Goal: Task Accomplishment & Management: Use online tool/utility

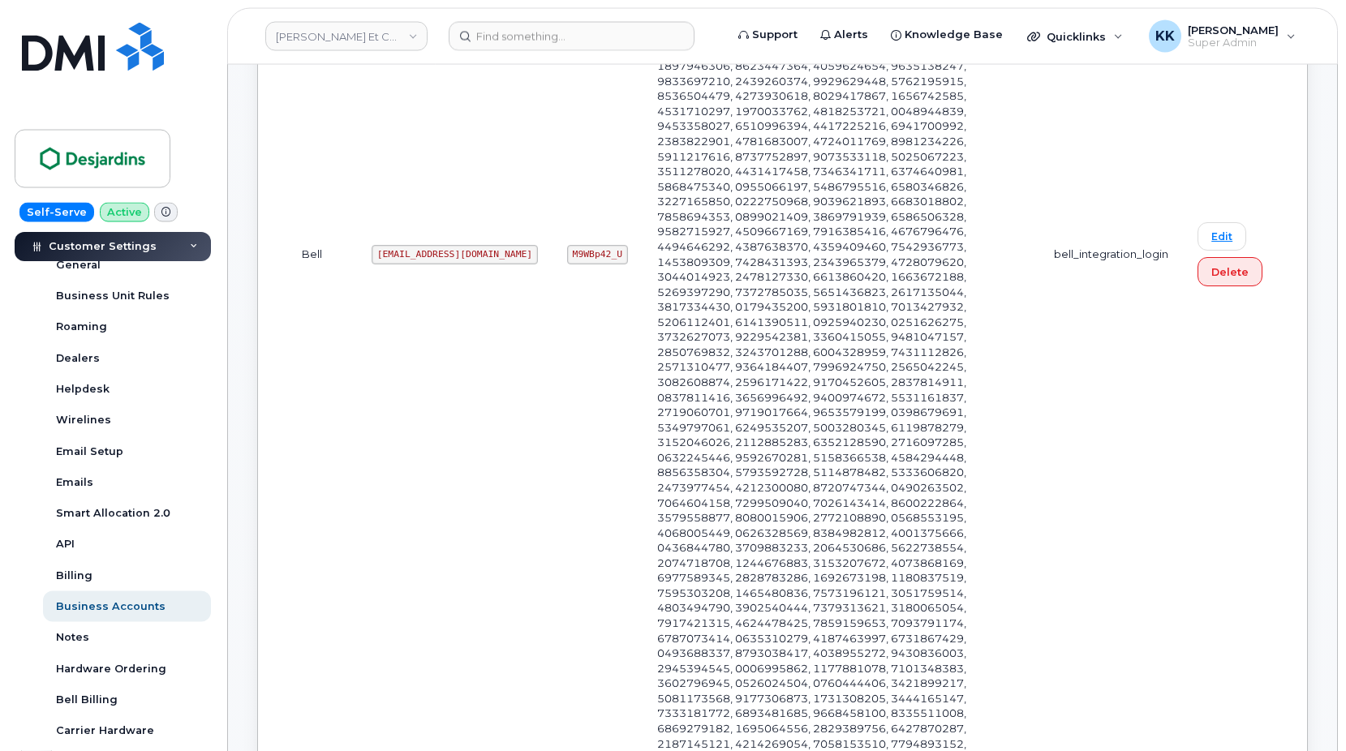
scroll to position [3227, 0]
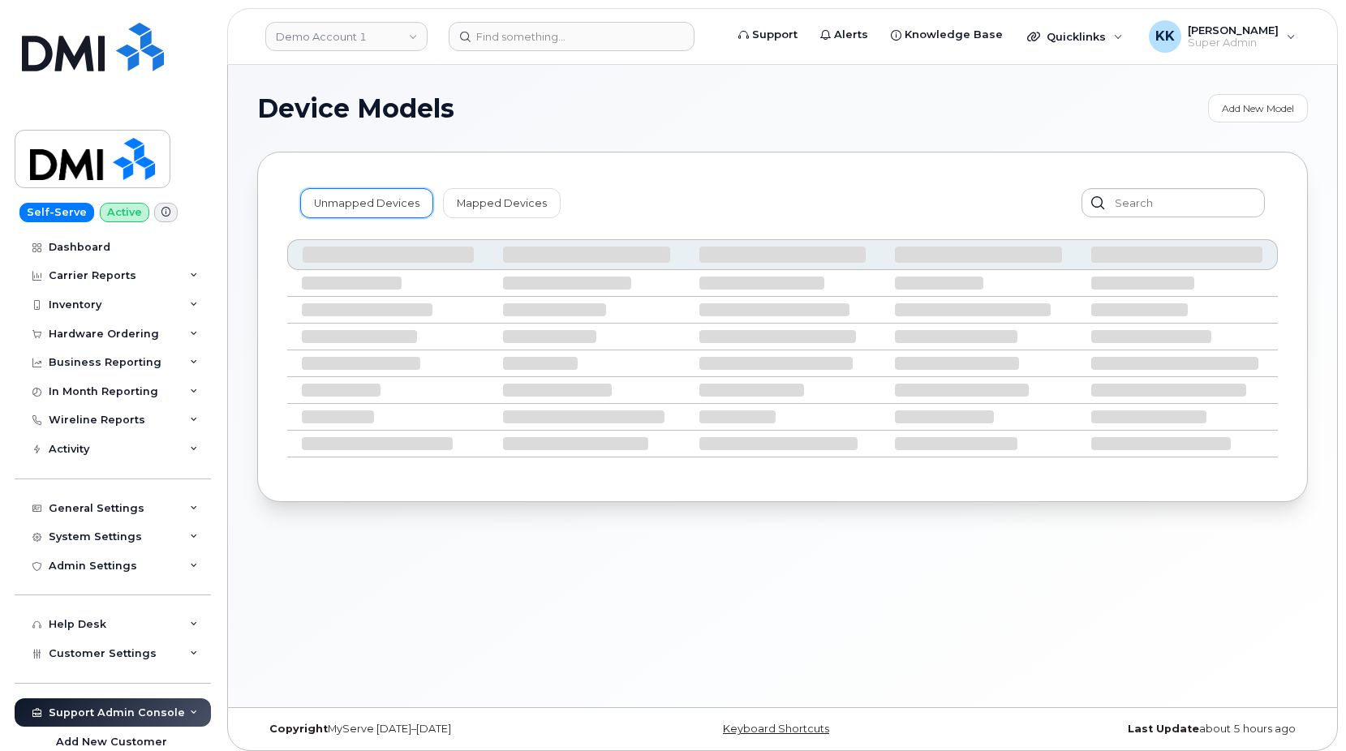
click at [379, 189] on link "Unmapped Devices" at bounding box center [366, 202] width 133 height 29
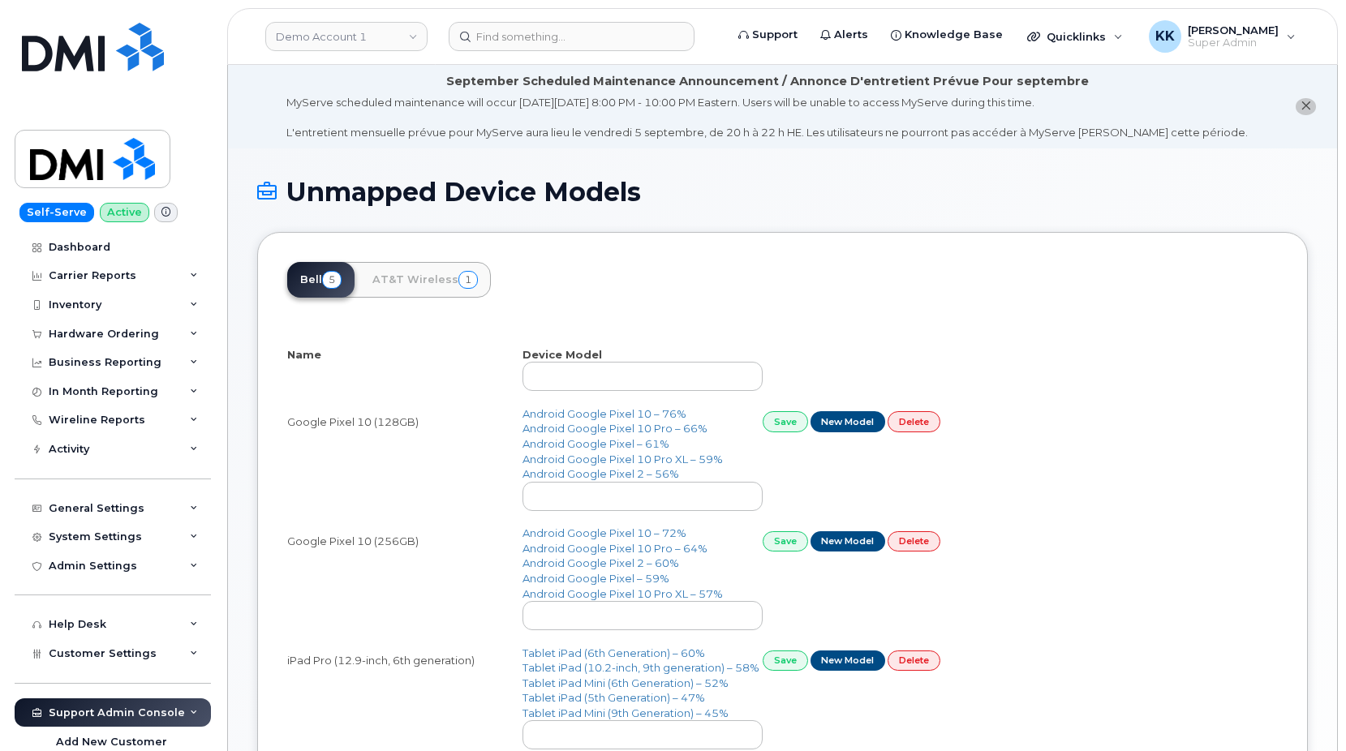
select select "25"
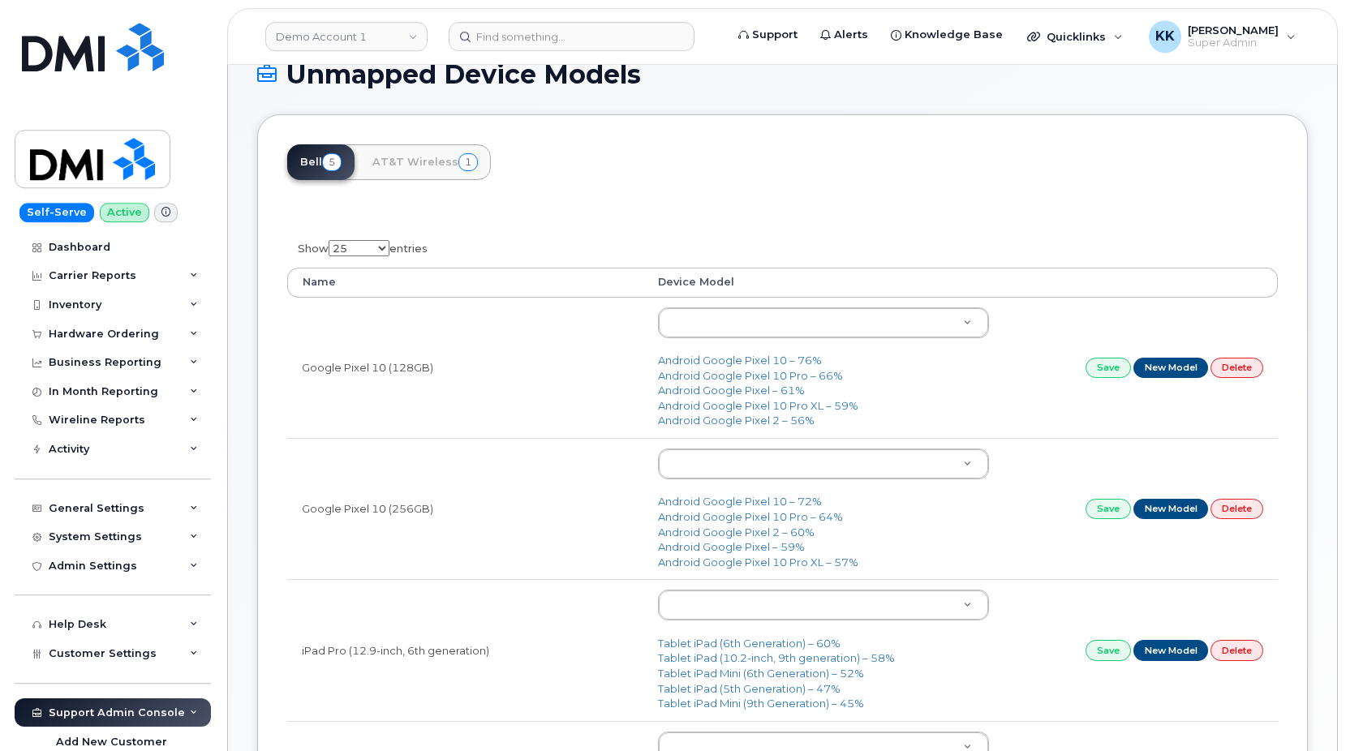
scroll to position [165, 0]
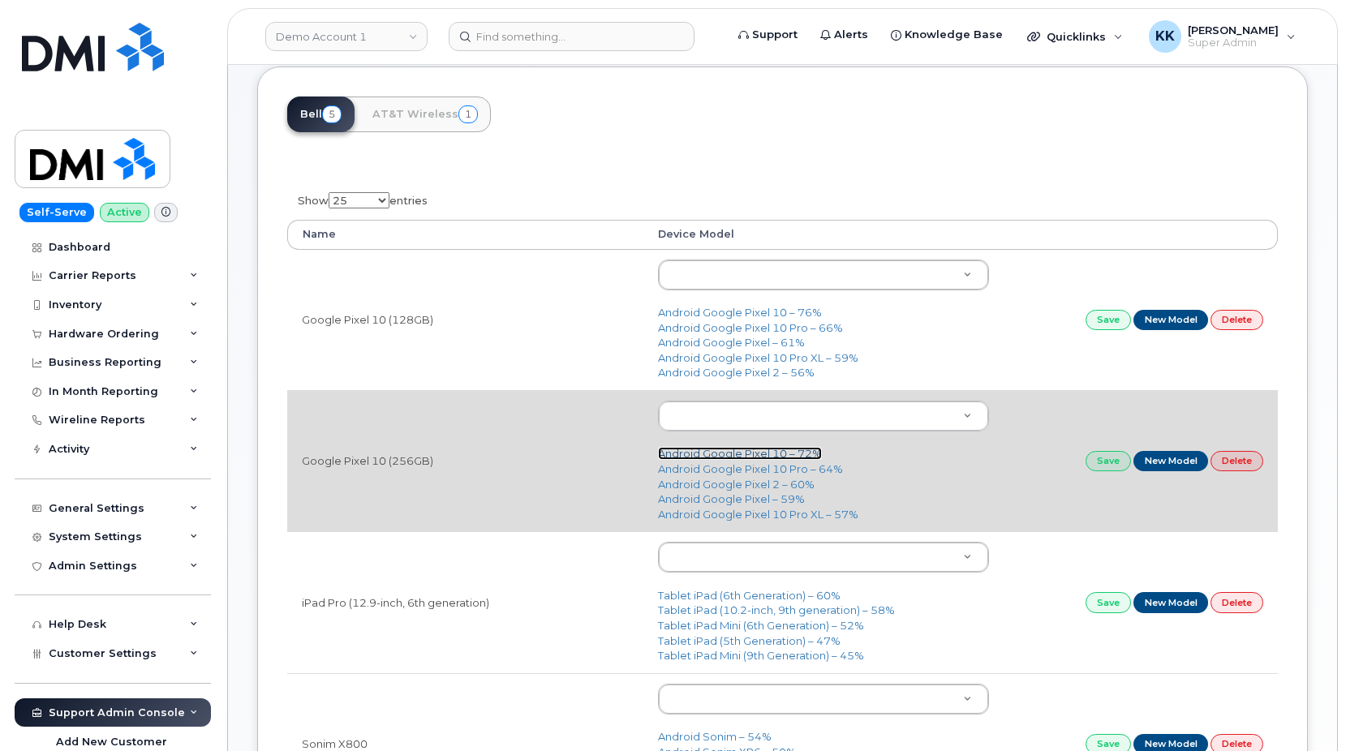
click at [706, 456] on link "Android Google Pixel 10 – 72%" at bounding box center [740, 453] width 164 height 13
type input "3430"
click at [1116, 465] on link "Save" at bounding box center [1107, 461] width 45 height 20
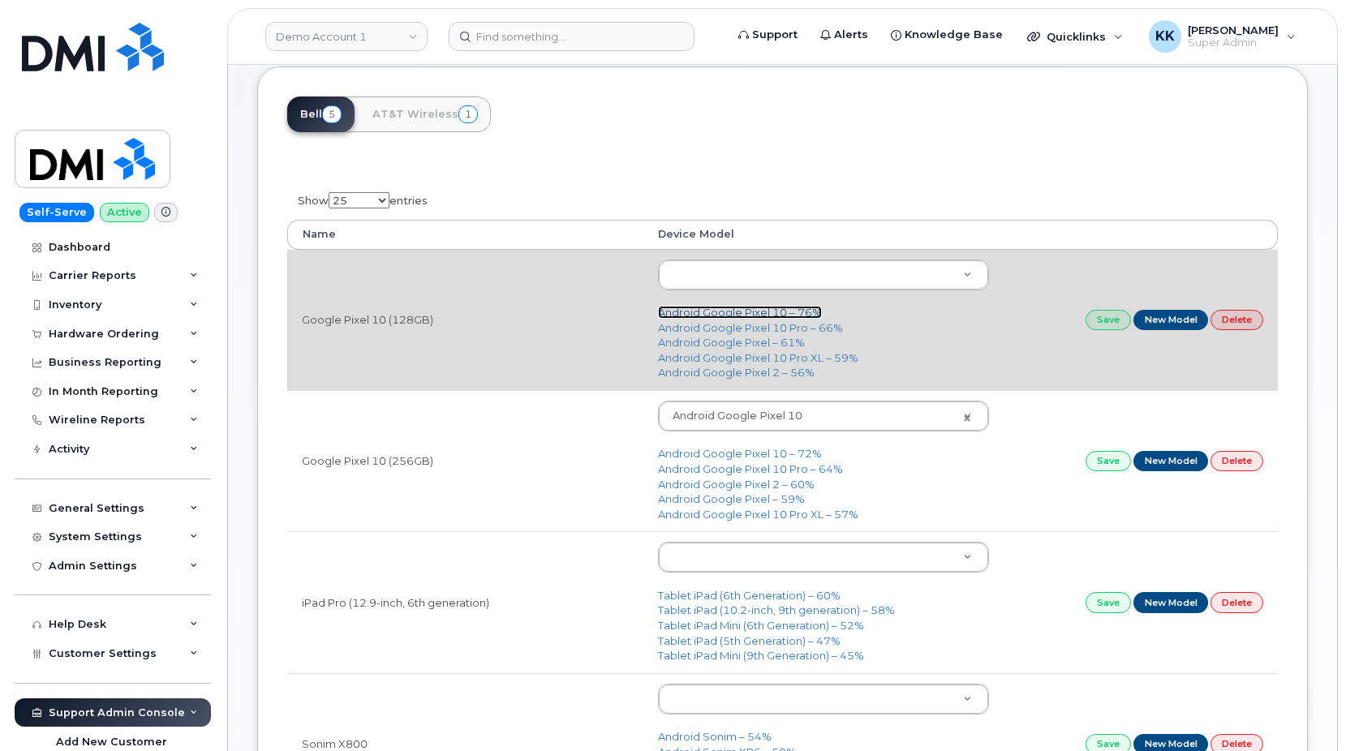
click at [704, 315] on link "Android Google Pixel 10 – 76%" at bounding box center [740, 312] width 164 height 13
type input "3430"
click at [1102, 315] on link "Save" at bounding box center [1107, 320] width 45 height 20
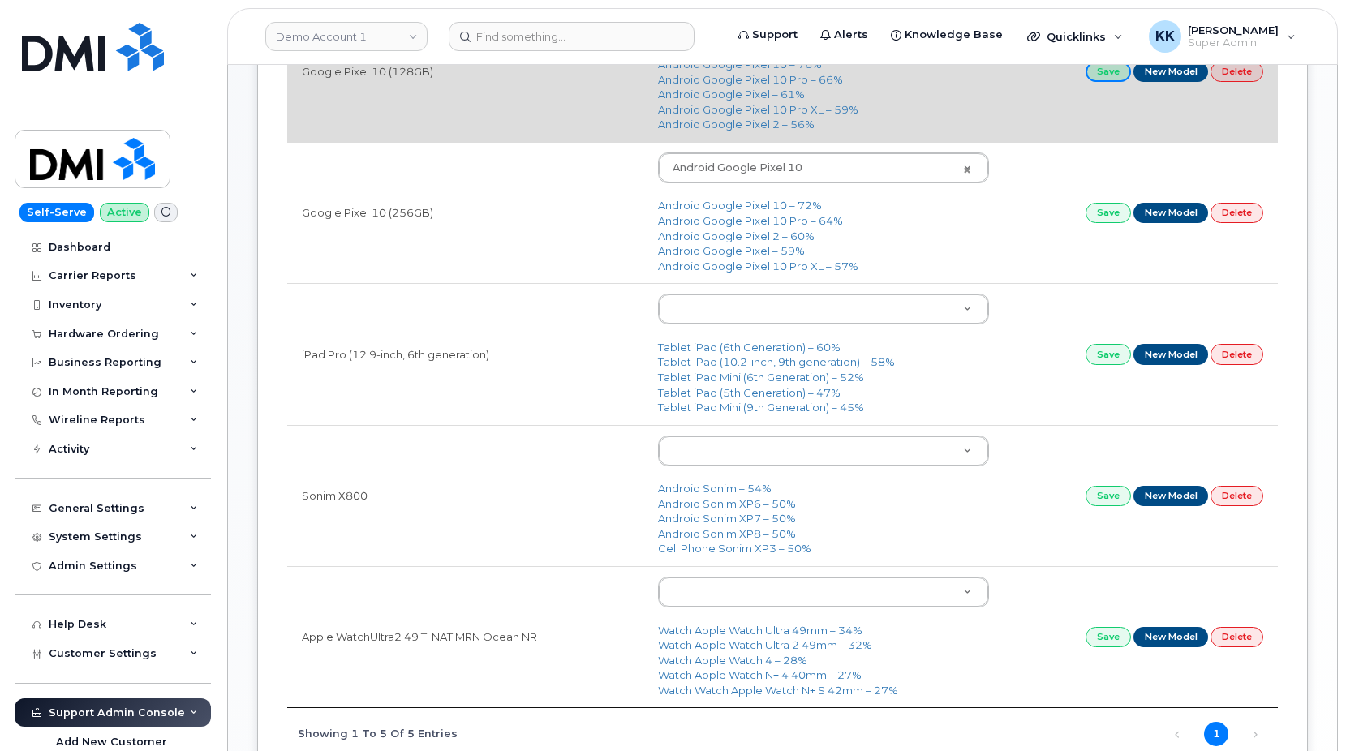
scroll to position [0, 0]
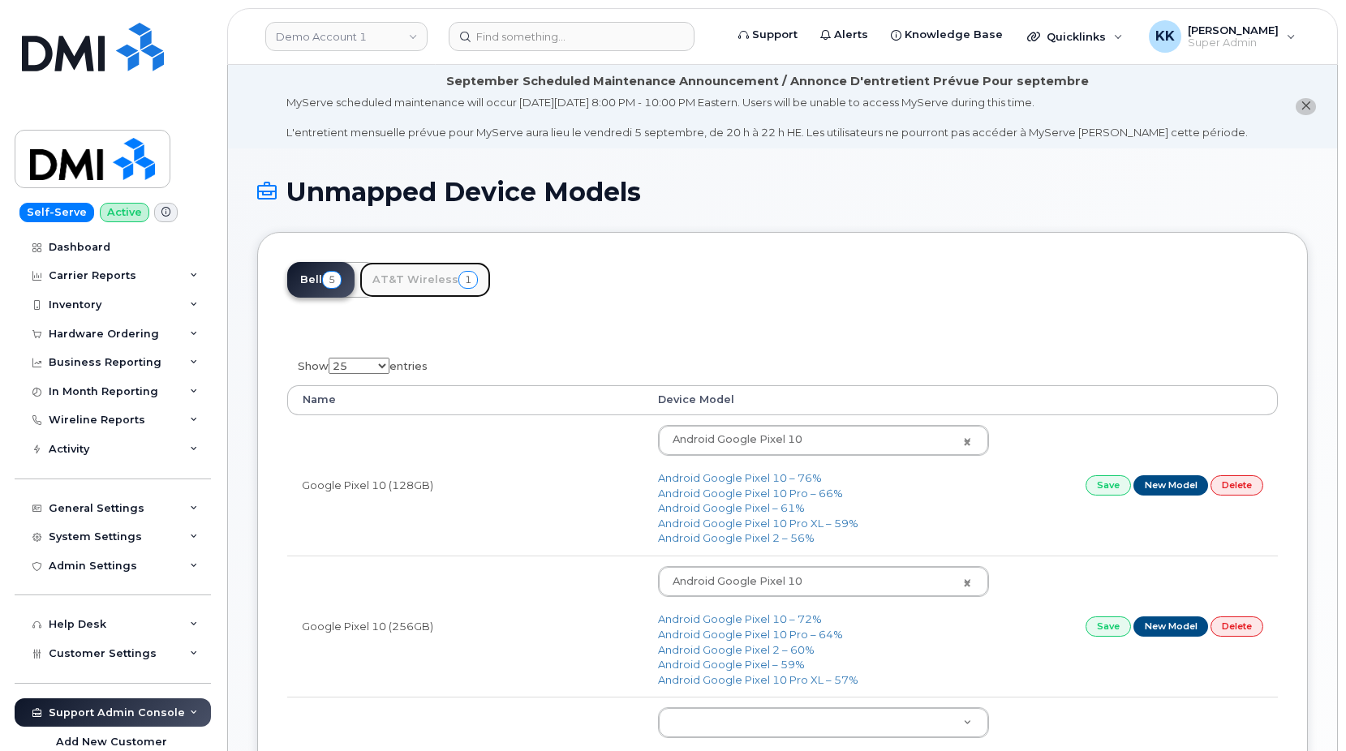
click at [432, 276] on link "AT&T Wireless 1" at bounding box center [424, 280] width 131 height 36
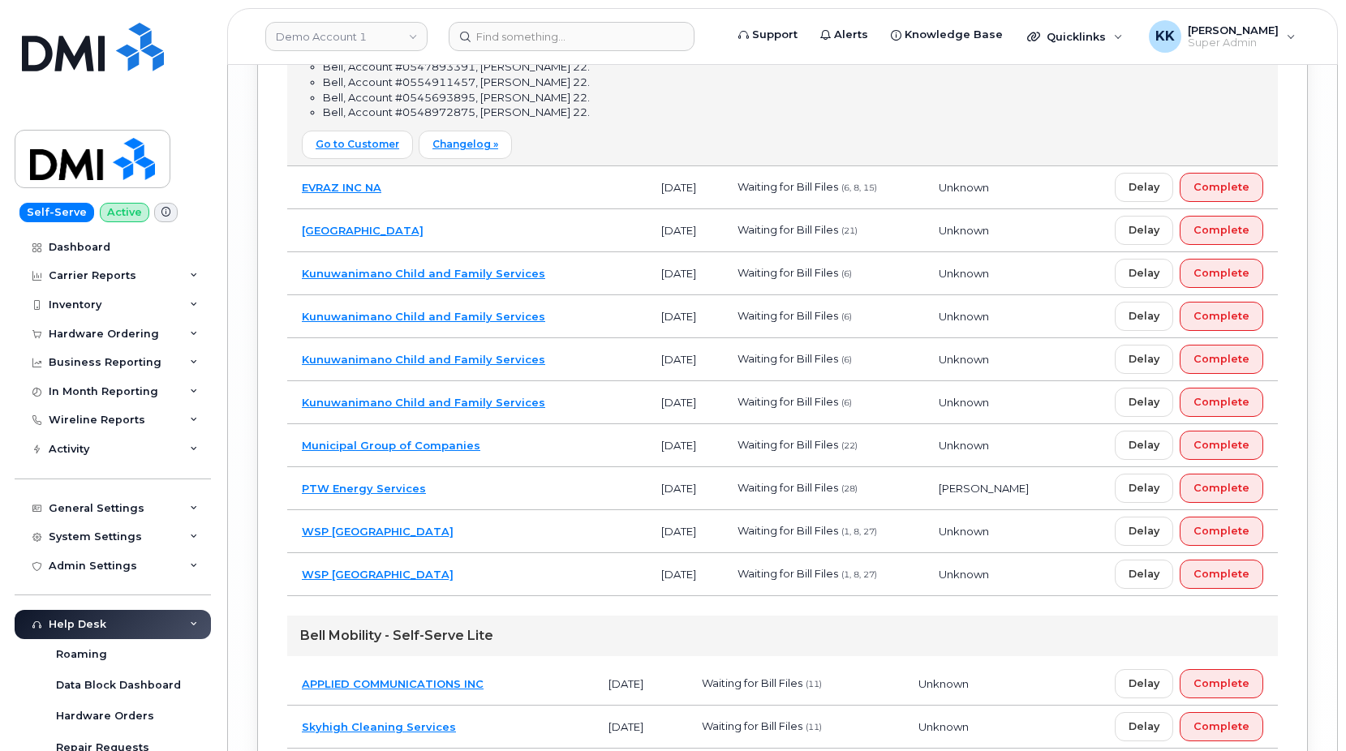
scroll to position [716, 0]
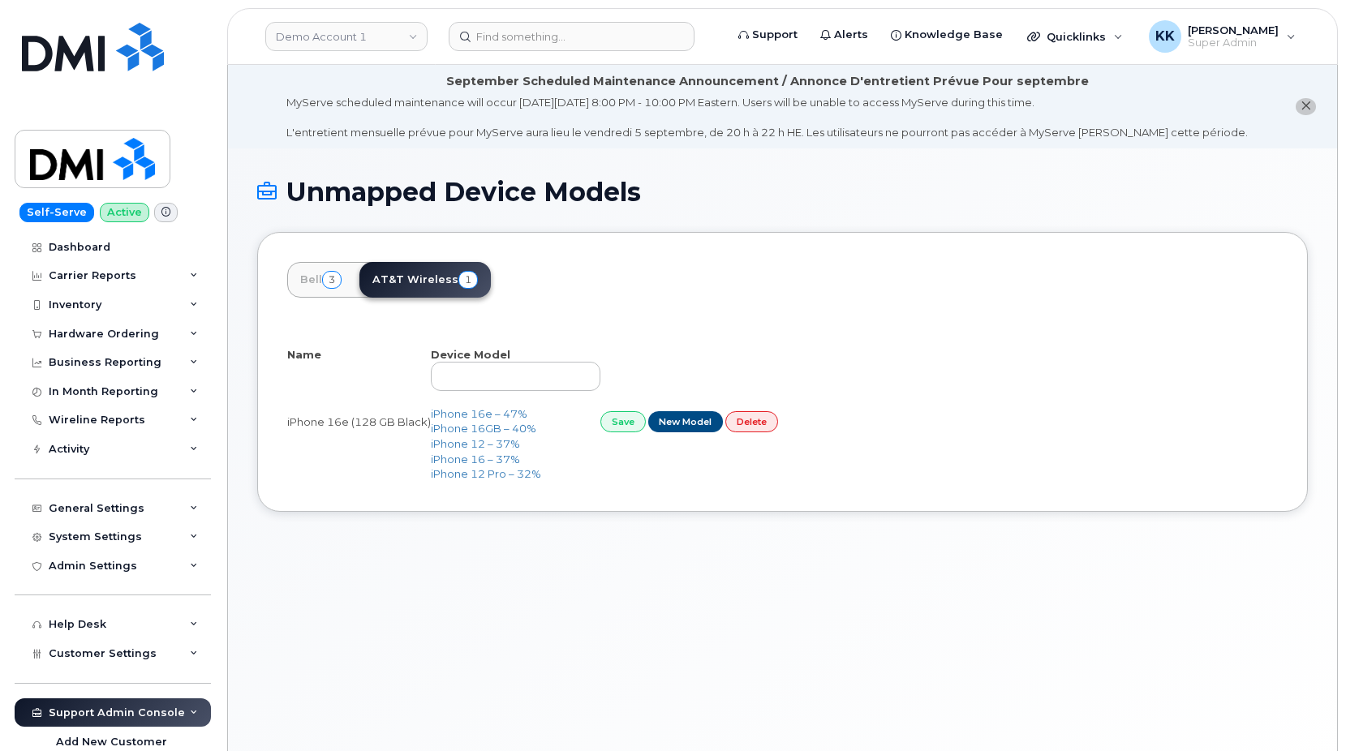
select select "25"
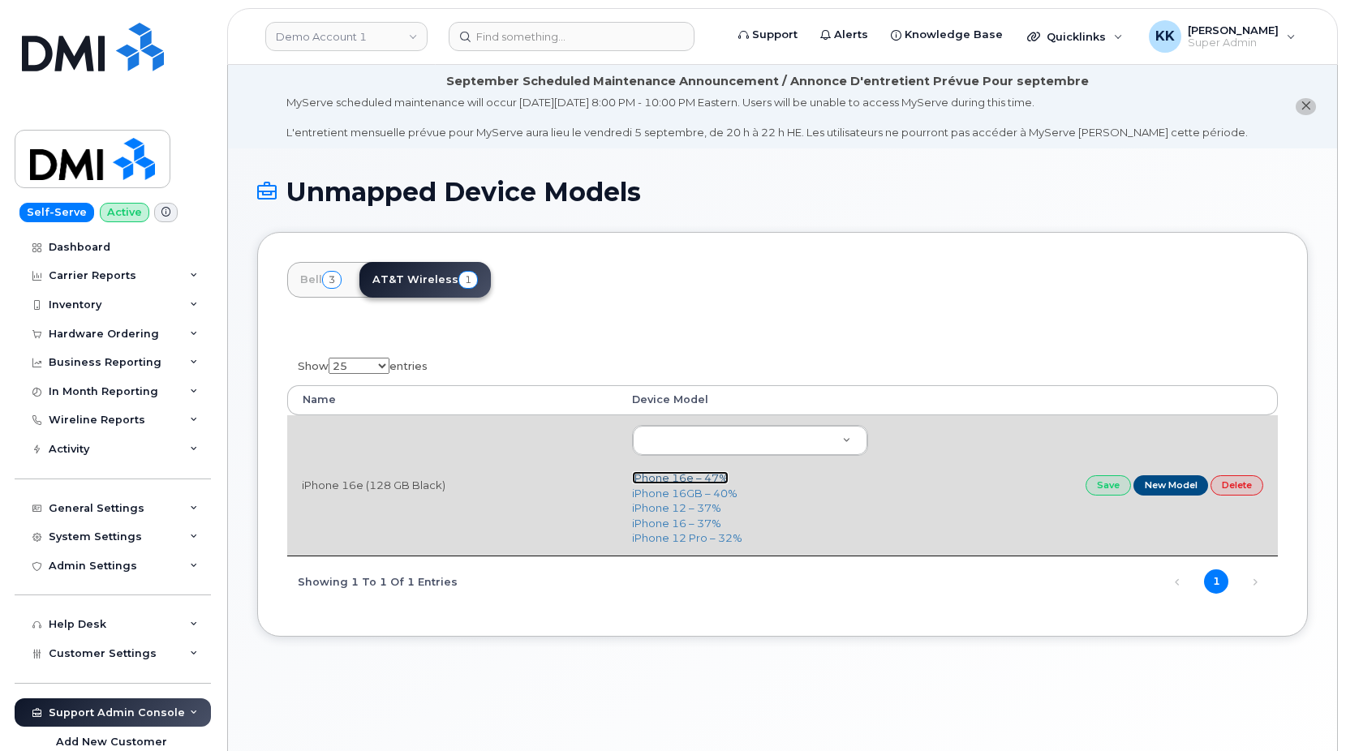
click at [678, 478] on link "iPhone 16e – 47%" at bounding box center [680, 477] width 97 height 13
type input "3304"
click at [1109, 486] on link "Save" at bounding box center [1107, 485] width 45 height 20
